Goal: Book appointment/travel/reservation

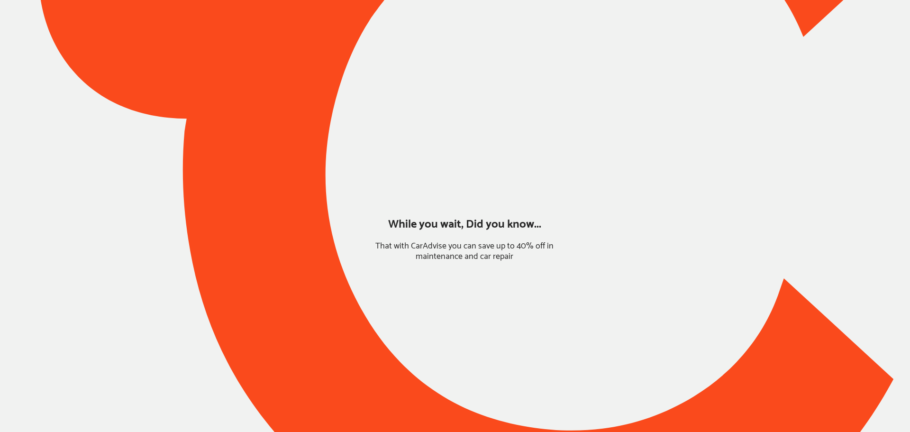
type input "*****"
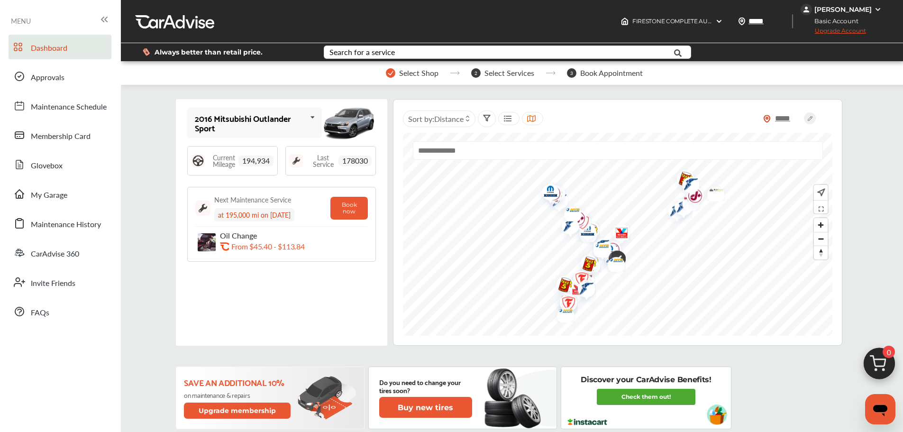
click at [49, 190] on span "My Garage" at bounding box center [49, 195] width 36 height 12
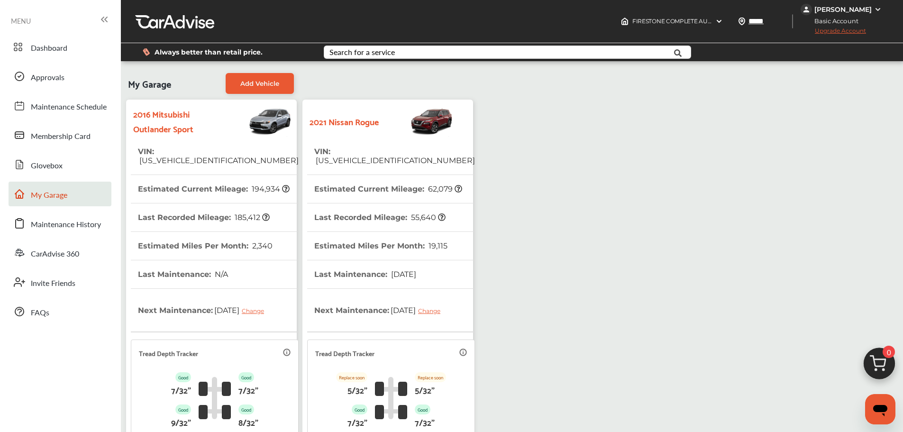
click at [687, 367] on img at bounding box center [878, 365] width 45 height 45
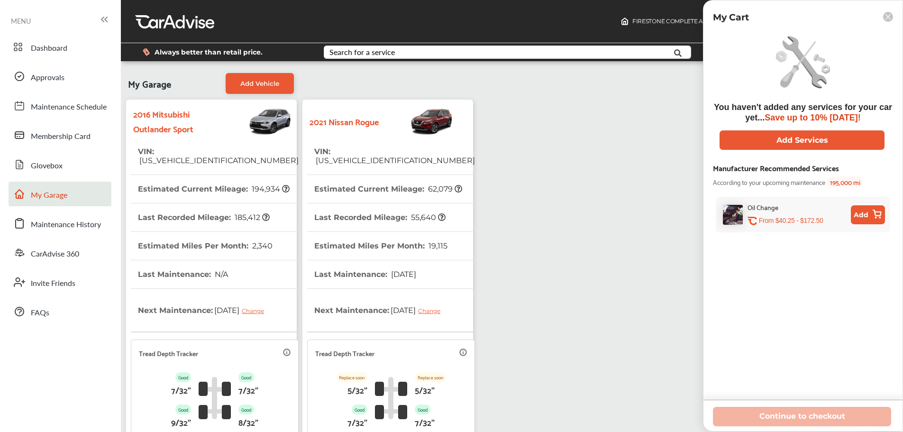
click at [404, 126] on img at bounding box center [416, 120] width 75 height 33
click at [383, 245] on th "Estimated Miles Per Month : 19,115" at bounding box center [380, 246] width 133 height 28
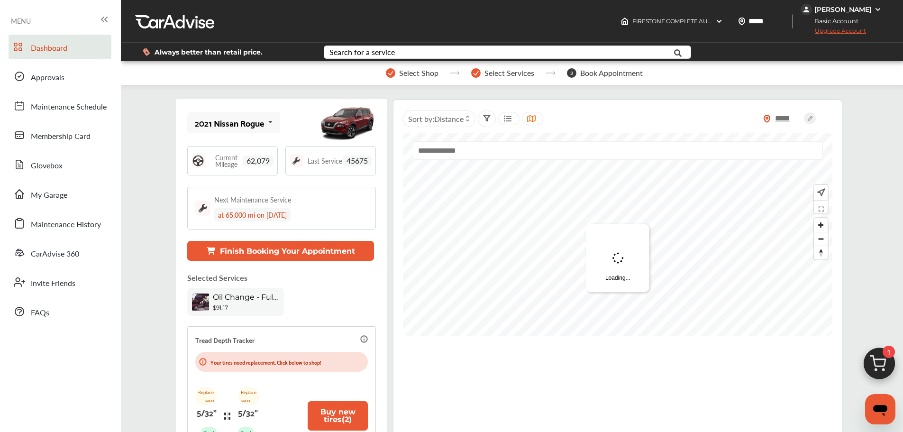
click at [687, 363] on img at bounding box center [878, 365] width 45 height 45
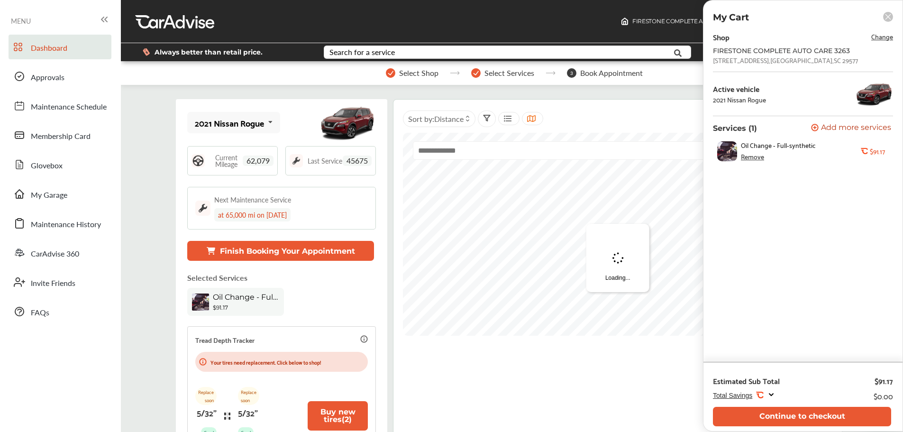
click at [687, 374] on button "Continue to checkout" at bounding box center [802, 416] width 178 height 19
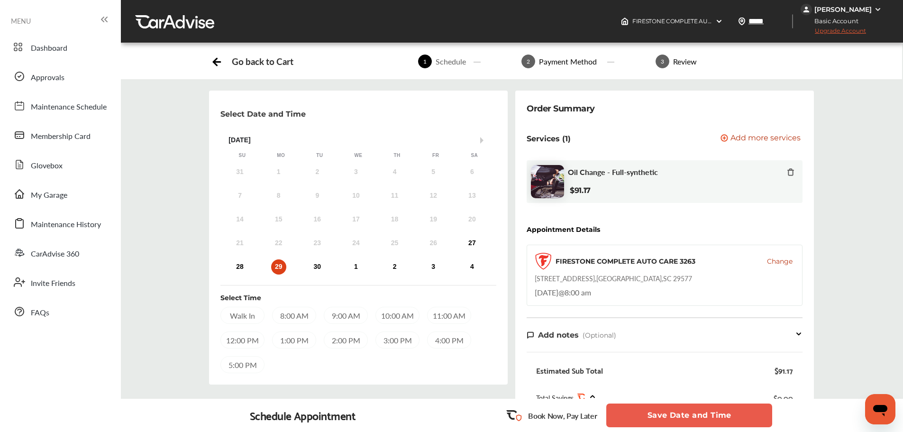
click at [687, 259] on span "Change" at bounding box center [780, 260] width 26 height 9
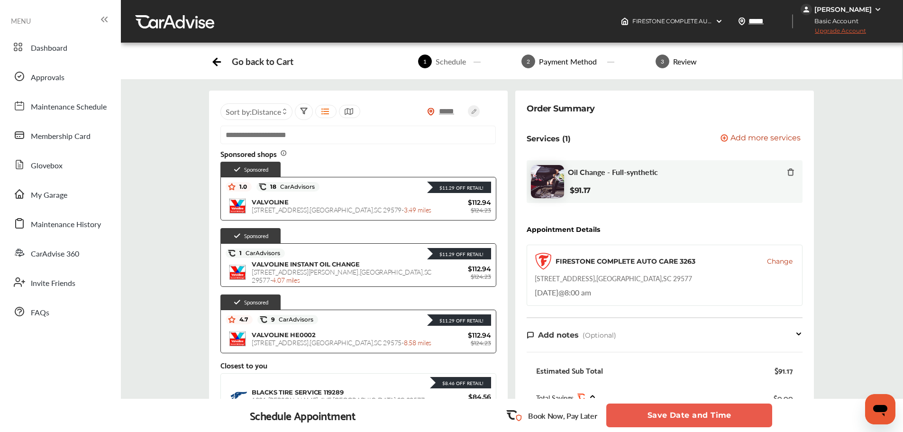
click at [355, 192] on div "$11.29 Off Retail!" at bounding box center [405, 187] width 172 height 12
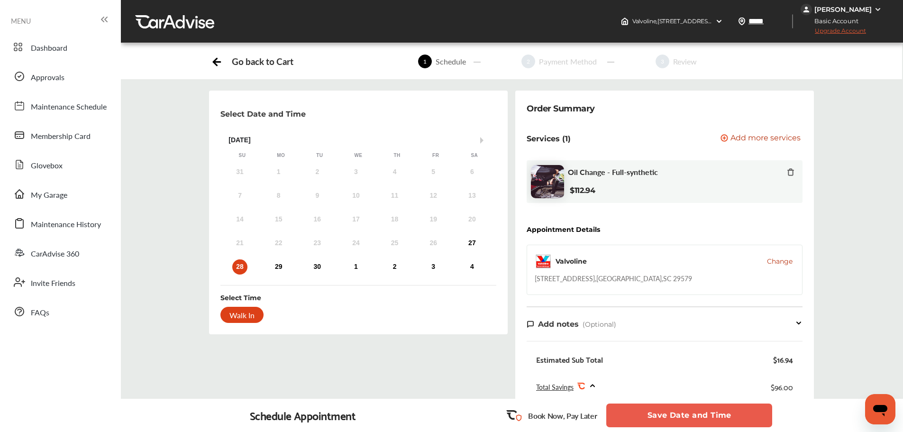
click at [620, 278] on div "[STREET_ADDRESS]" at bounding box center [613, 277] width 157 height 9
copy div "[STREET_ADDRESS]"
click at [474, 240] on div "27" at bounding box center [471, 243] width 15 height 15
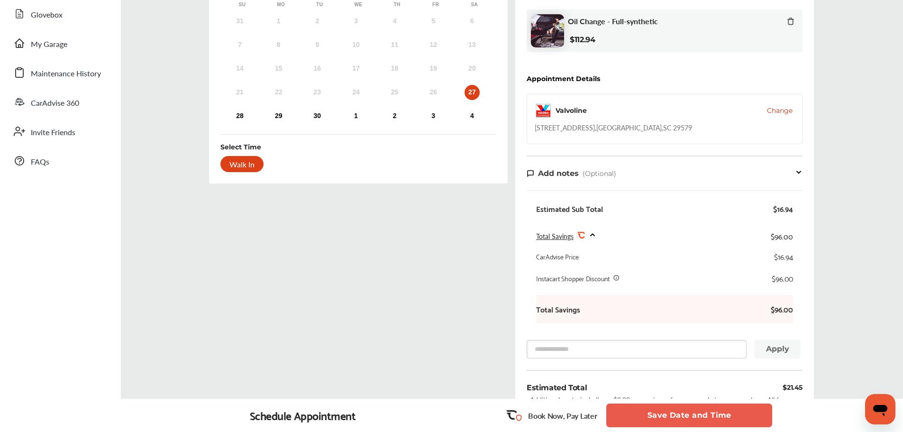
scroll to position [237, 0]
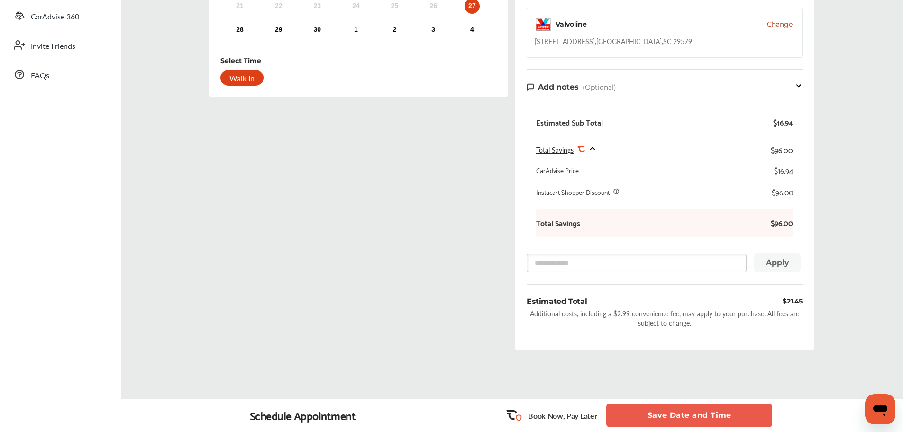
click at [687, 22] on span "Change" at bounding box center [780, 23] width 26 height 9
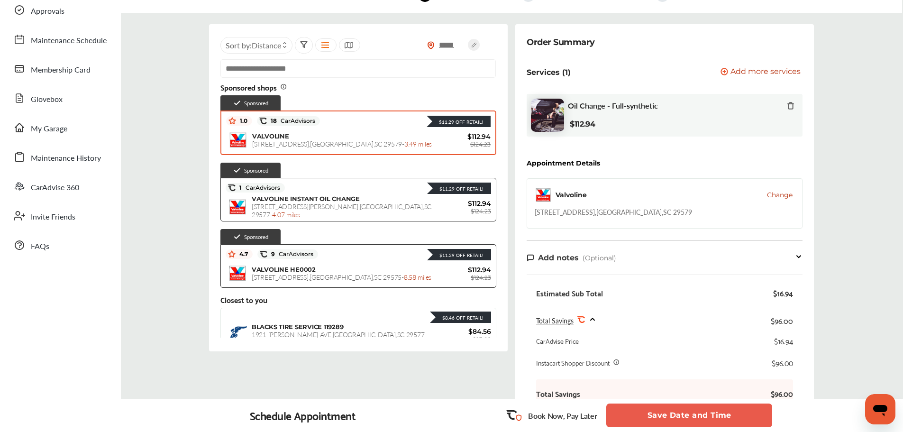
scroll to position [0, 0]
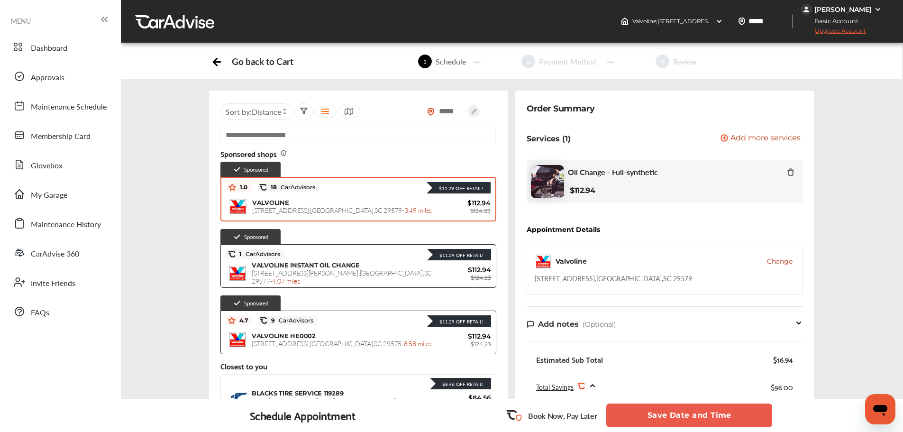
click at [318, 136] on input "text" at bounding box center [357, 135] width 275 height 18
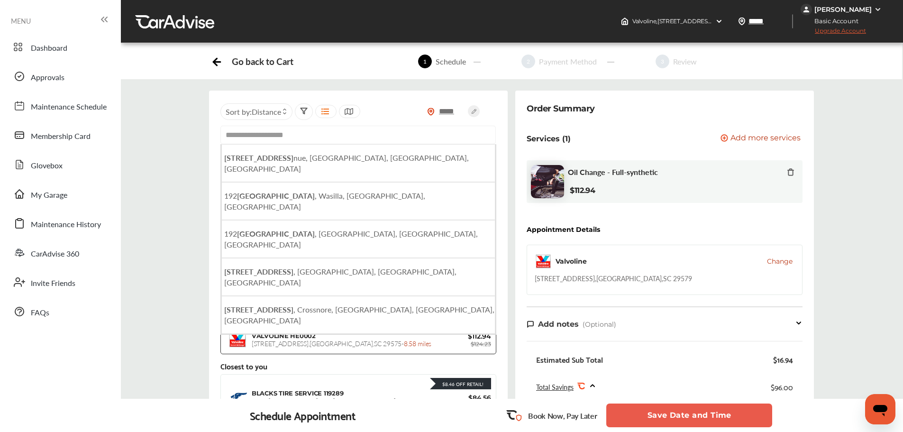
click at [328, 160] on span "[STREET_ADDRESS]" at bounding box center [346, 163] width 245 height 22
type input "**********"
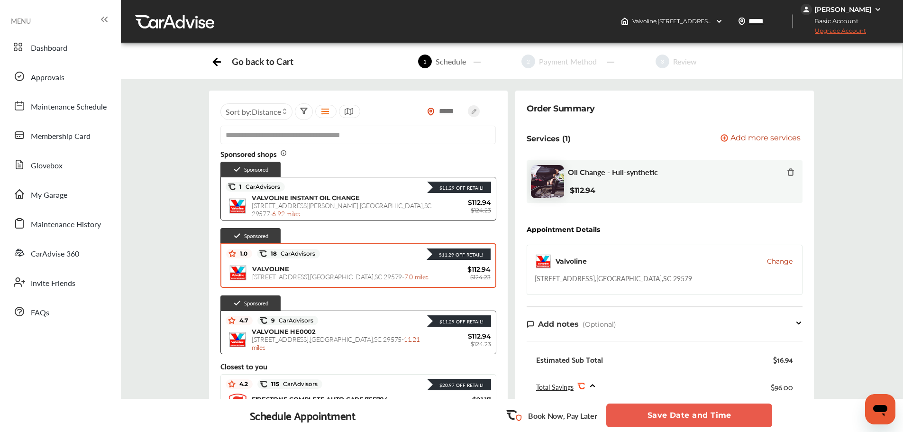
click at [362, 197] on div "VALVOLINE INSTANT OIL CHANGE [STREET_ADDRESS][PERSON_NAME] - 6.92 miles $112.94…" at bounding box center [358, 206] width 265 height 24
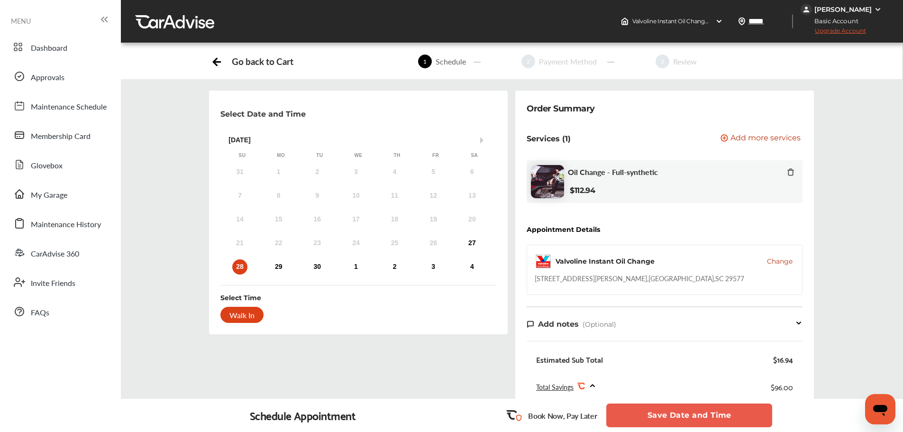
click at [666, 276] on div "[STREET_ADDRESS][PERSON_NAME]" at bounding box center [639, 277] width 209 height 9
click at [666, 277] on div "[STREET_ADDRESS][PERSON_NAME]" at bounding box center [639, 277] width 209 height 9
copy div "[STREET_ADDRESS][PERSON_NAME]"
click at [470, 244] on div "27" at bounding box center [471, 243] width 15 height 15
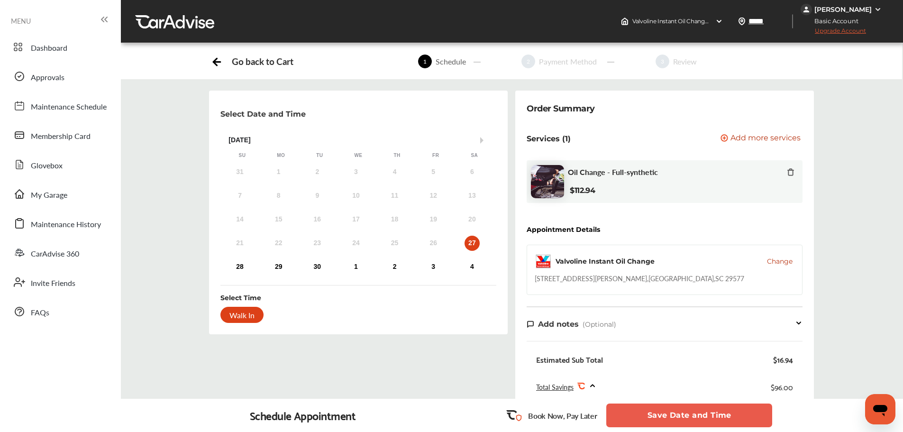
click at [687, 374] on button "Save Date and Time" at bounding box center [689, 415] width 166 height 24
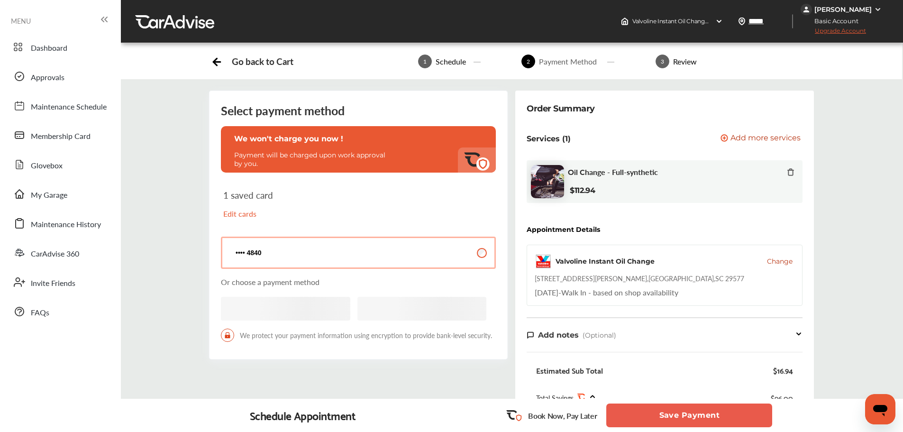
click at [687, 374] on button "Save Payment" at bounding box center [689, 415] width 166 height 24
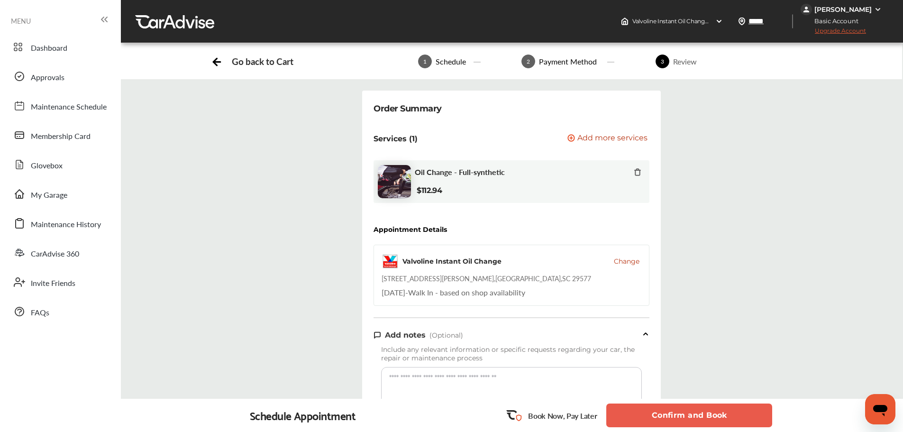
click at [687, 374] on button "Confirm and Book" at bounding box center [689, 415] width 166 height 24
